Goal: Task Accomplishment & Management: Complete application form

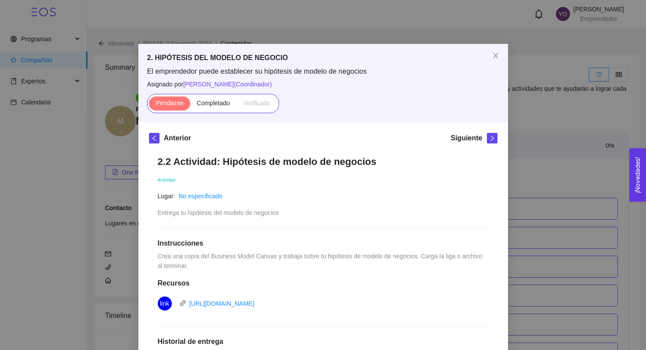
scroll to position [845, 0]
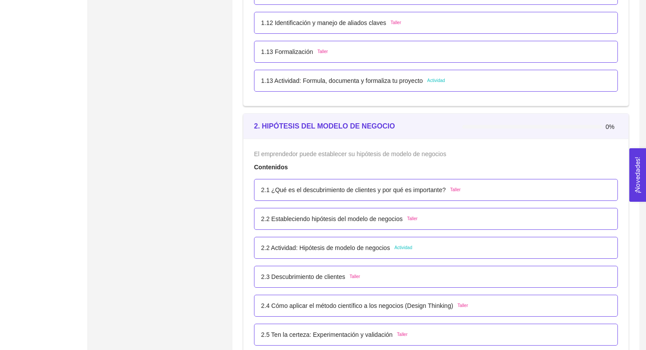
scroll to position [746, 0]
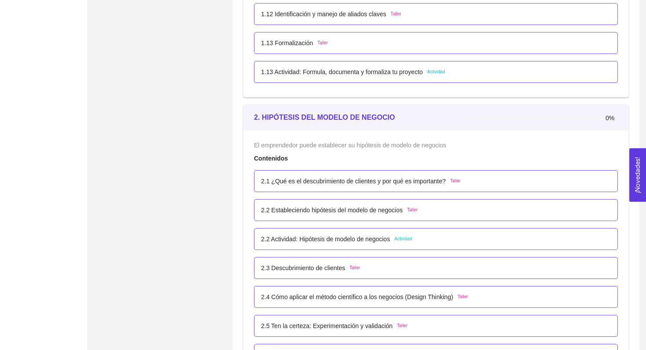
click at [312, 237] on p "2.2 Actividad: Hipótesis de modelo de negocios" at bounding box center [325, 240] width 129 height 10
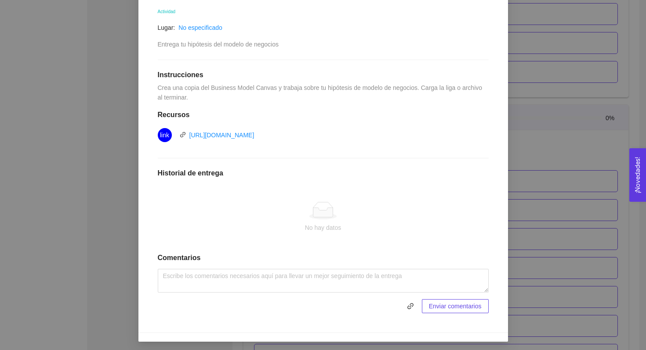
scroll to position [171, 0]
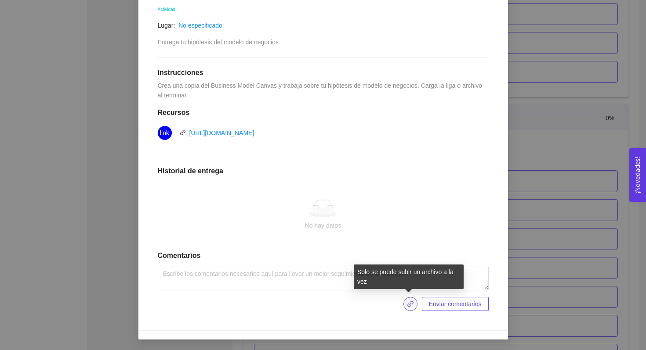
click at [409, 302] on icon "link" at bounding box center [410, 304] width 7 height 7
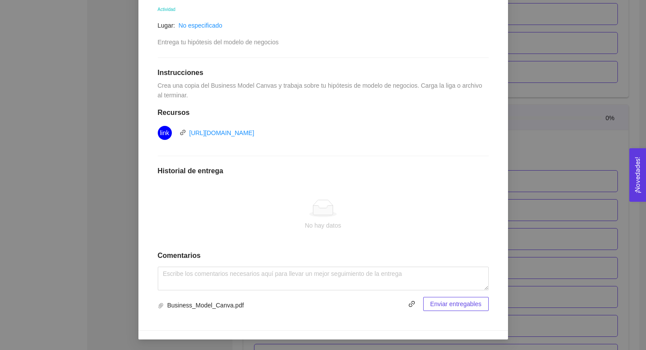
click at [438, 303] on span "Enviar entregables" at bounding box center [455, 305] width 51 height 10
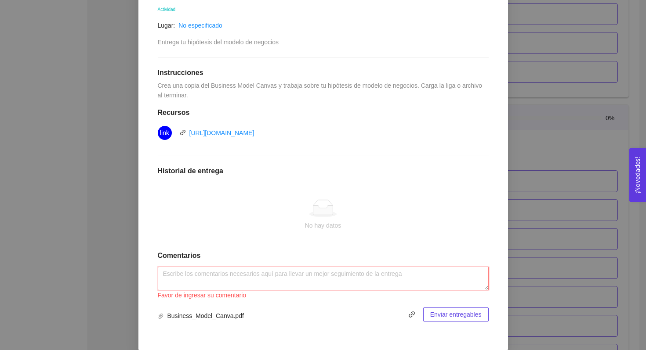
click at [283, 275] on textarea at bounding box center [323, 279] width 331 height 24
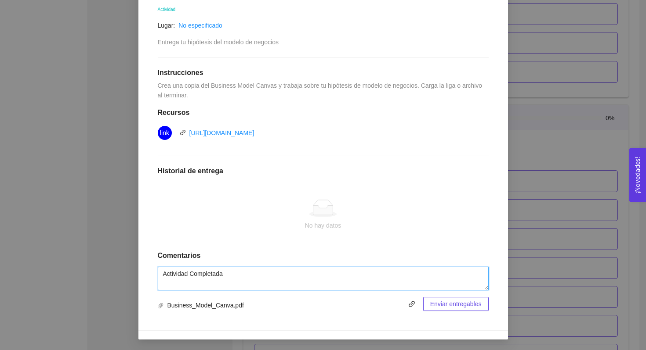
type textarea "Actividad Completada"
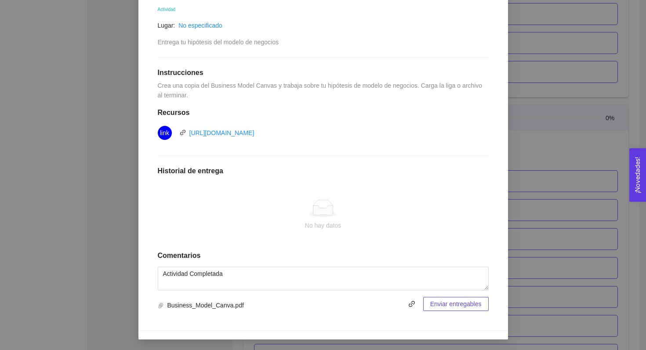
click at [459, 306] on span "Enviar entregables" at bounding box center [455, 305] width 51 height 10
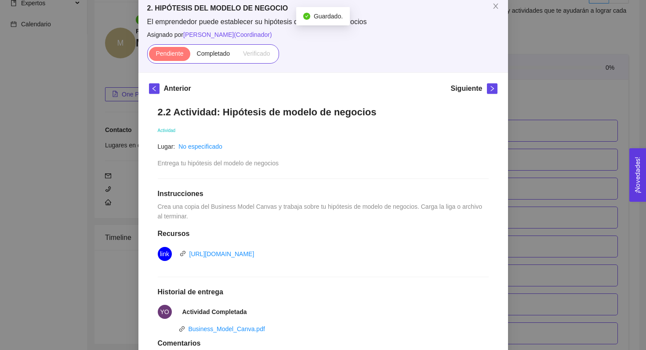
scroll to position [40, 0]
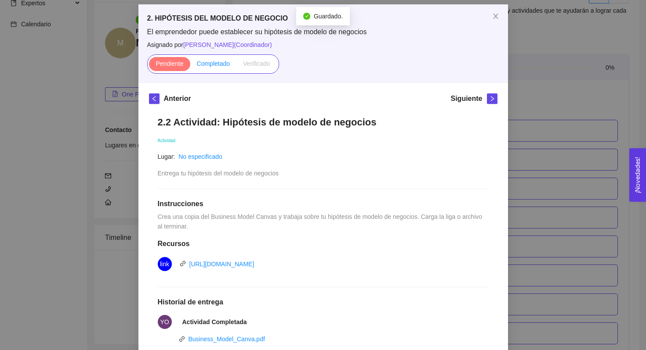
click at [215, 65] on span "Completado" at bounding box center [213, 63] width 33 height 7
click at [190, 66] on input "Completado" at bounding box center [190, 66] width 0 height 0
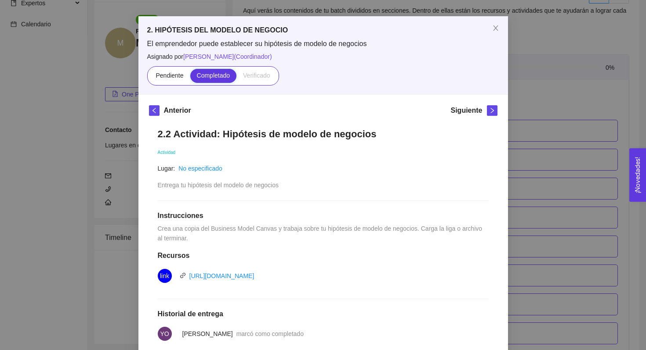
scroll to position [0, 0]
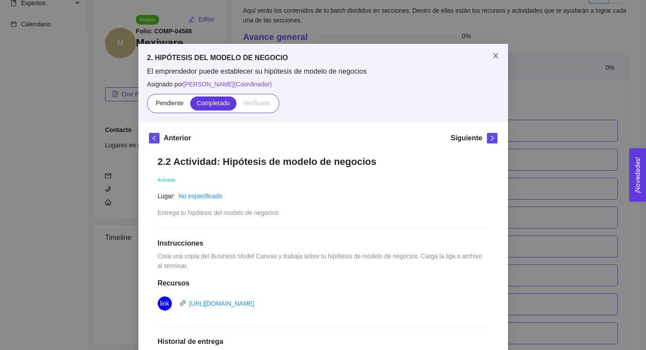
click at [495, 60] on span "Close" at bounding box center [495, 56] width 25 height 25
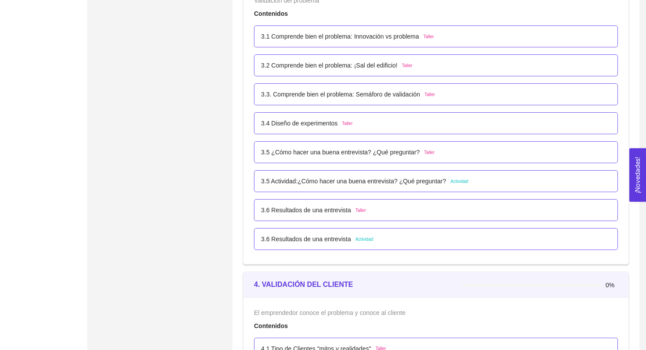
scroll to position [1198, 0]
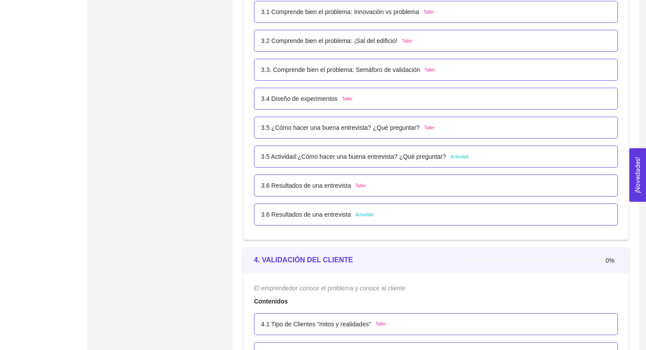
click at [381, 162] on div "3.5 Actividad:¿Cómo hacer una buena entrevista? ¿Qué preguntar? Actividad" at bounding box center [436, 157] width 364 height 22
click at [382, 157] on p "3.5 Actividad:¿Cómo hacer una buena entrevista? ¿Qué preguntar?" at bounding box center [353, 157] width 185 height 10
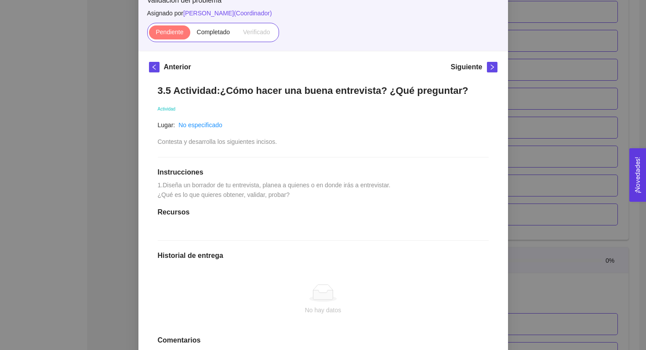
scroll to position [0, 0]
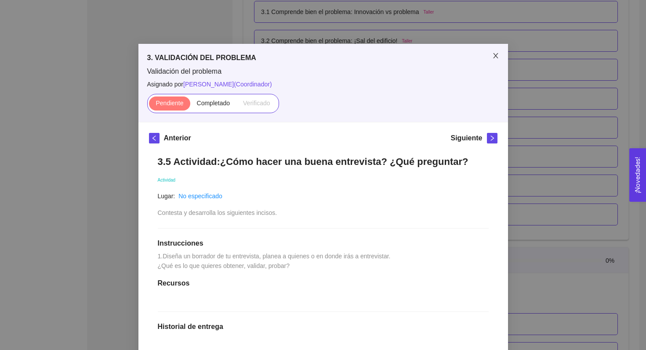
click at [495, 54] on icon "close" at bounding box center [495, 55] width 7 height 7
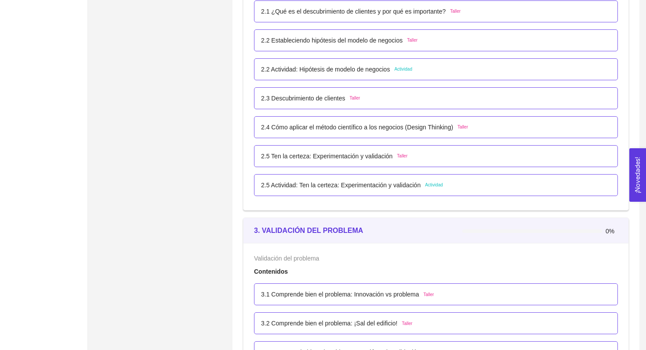
scroll to position [916, 0]
click at [372, 189] on p "2.5 Actividad: Ten la certeza: Experimentación y validación" at bounding box center [340, 185] width 159 height 10
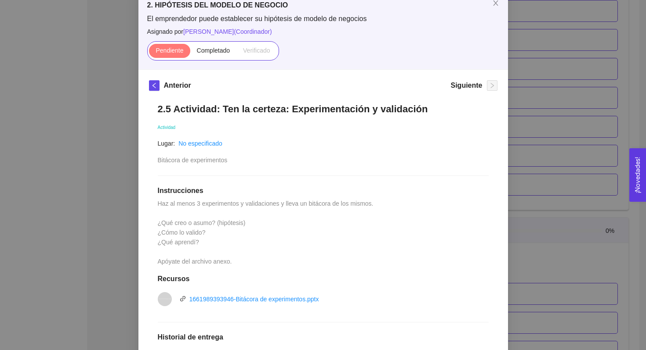
scroll to position [56, 0]
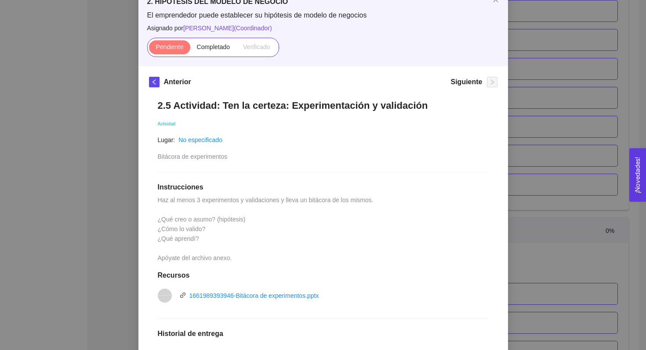
click at [122, 176] on div "2. HIPÓTESIS DEL MODELO DE NEGOCIO El emprendedor puede establecer su hipótesis…" at bounding box center [323, 175] width 646 height 350
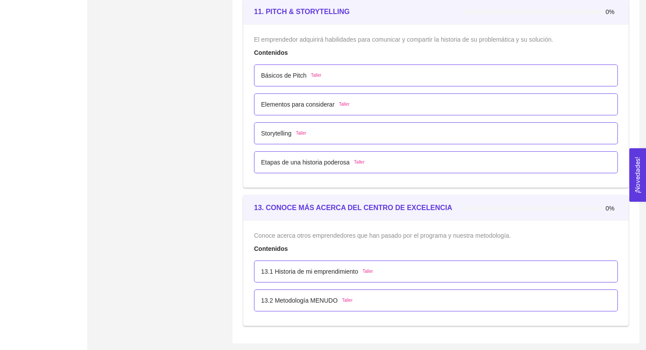
scroll to position [3680, 0]
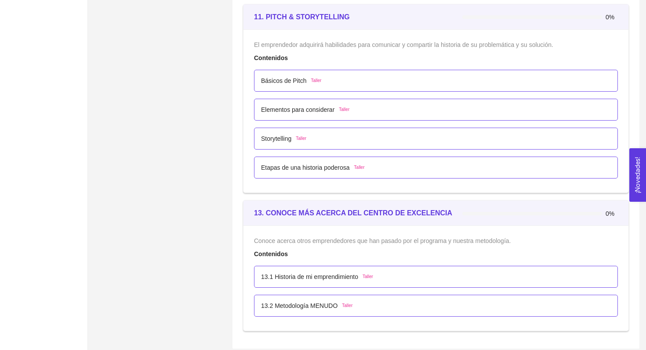
click at [353, 279] on p "13.1 Historia de mi emprendimiento" at bounding box center [309, 277] width 97 height 10
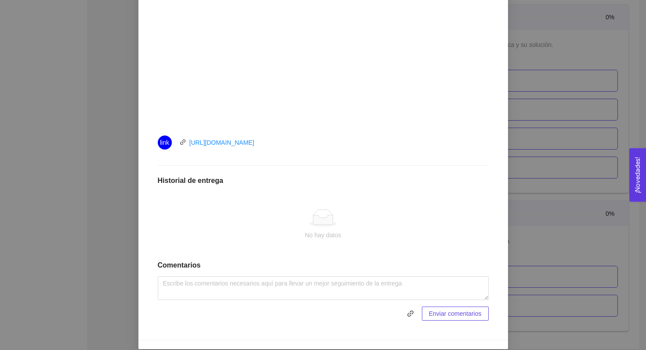
scroll to position [317, 0]
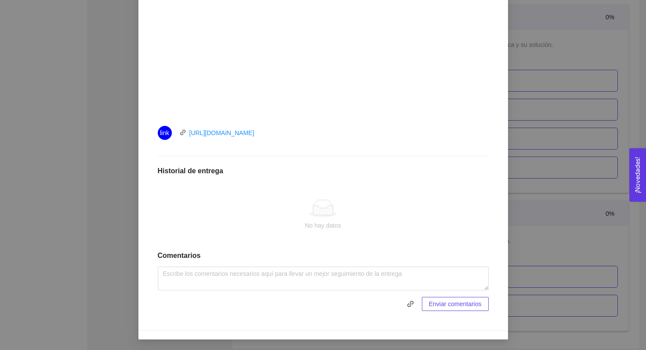
click at [63, 232] on div "13. CONOCE MÁS ACERCA DEL CENTRO DE EXCELENCIA Conoce acerca otros emprendedore…" at bounding box center [323, 175] width 646 height 350
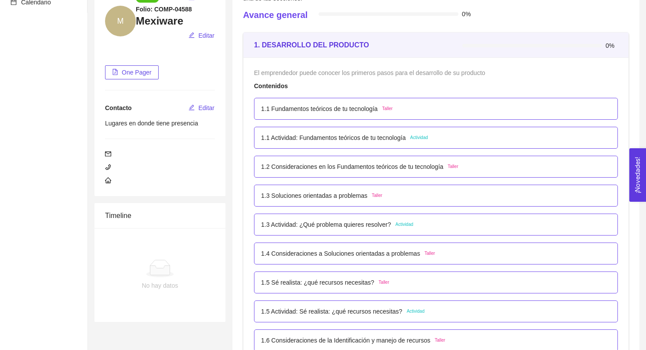
scroll to position [0, 0]
